Goal: Check status: Check status

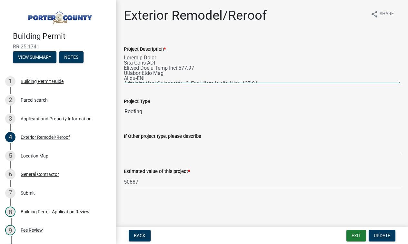
scroll to position [64, 0]
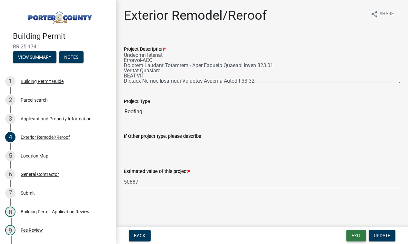
click at [351, 234] on button "Exit" at bounding box center [356, 235] width 20 height 12
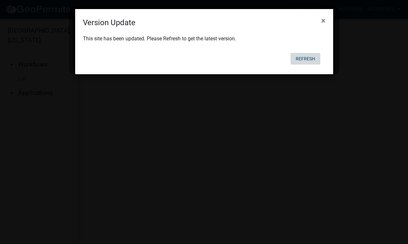
click at [298, 57] on button "Refresh" at bounding box center [305, 59] width 30 height 12
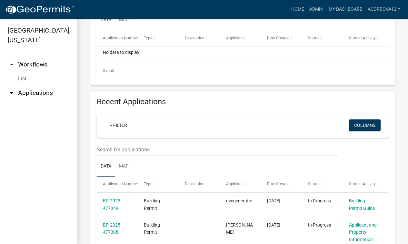
scroll to position [193, 0]
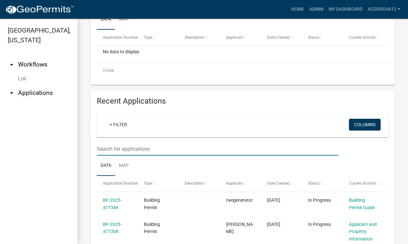
click at [97, 152] on input "text" at bounding box center [217, 148] width 241 height 13
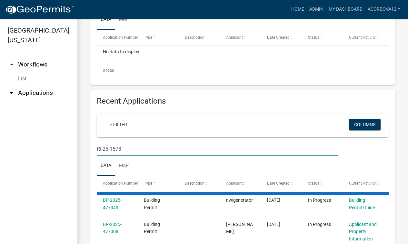
type input "RI-25-1573"
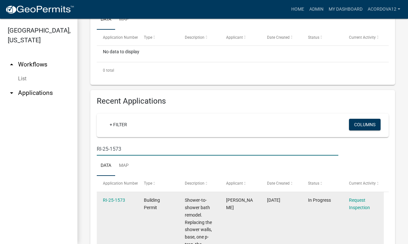
click at [101, 199] on datatable-body-cell "RI-25-1573" at bounding box center [117, 233] width 41 height 82
click at [107, 200] on link "RI-25-1573" at bounding box center [114, 199] width 22 height 5
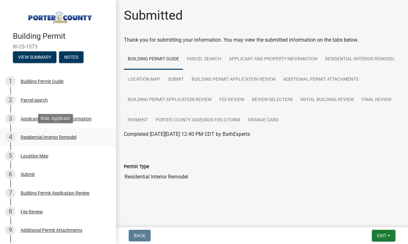
click at [43, 133] on div "4 Residential Interior Remodel" at bounding box center [55, 137] width 101 height 10
